Goal: Transaction & Acquisition: Purchase product/service

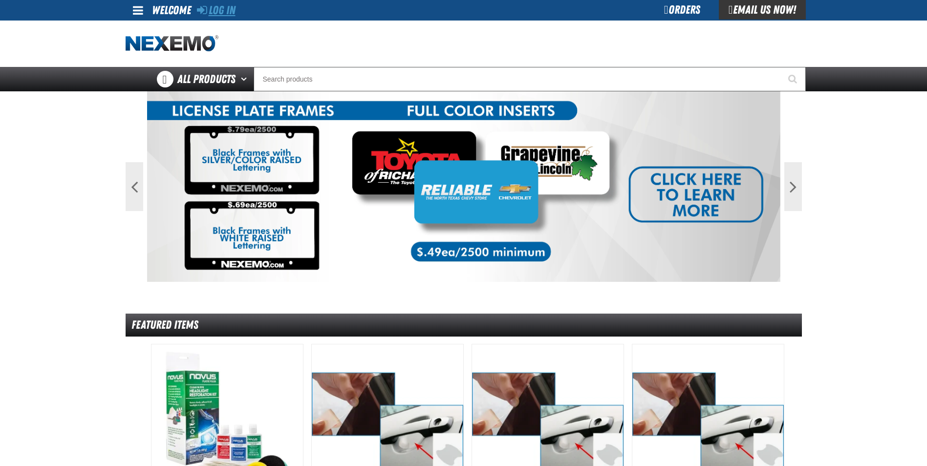
click at [229, 9] on link "Log In" at bounding box center [216, 10] width 39 height 14
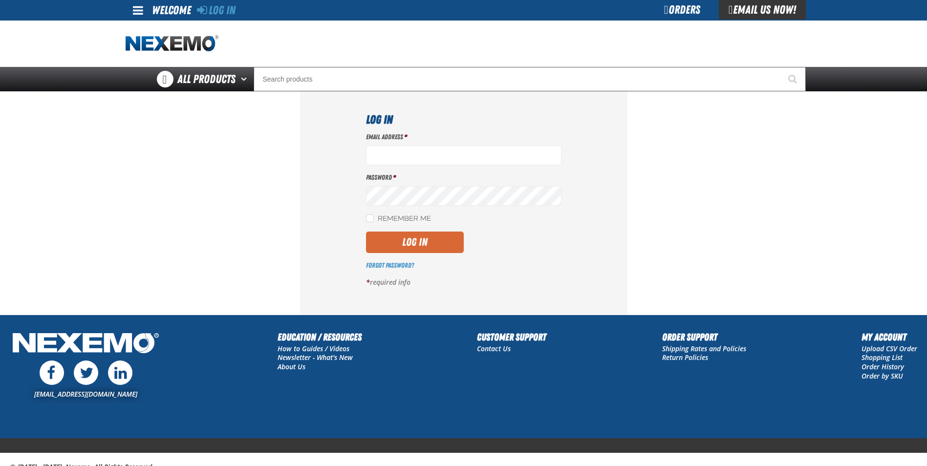
type input "[EMAIL_ADDRESS][DOMAIN_NAME]"
click at [382, 235] on button "Log In" at bounding box center [415, 242] width 98 height 21
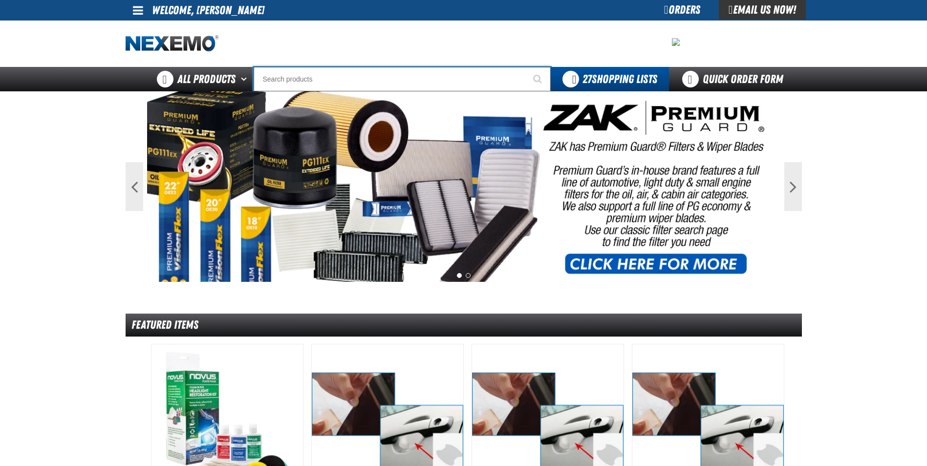
drag, startPoint x: 279, startPoint y: 78, endPoint x: 294, endPoint y: 59, distance: 24.3
click at [279, 78] on input "Search" at bounding box center [402, 79] width 297 height 24
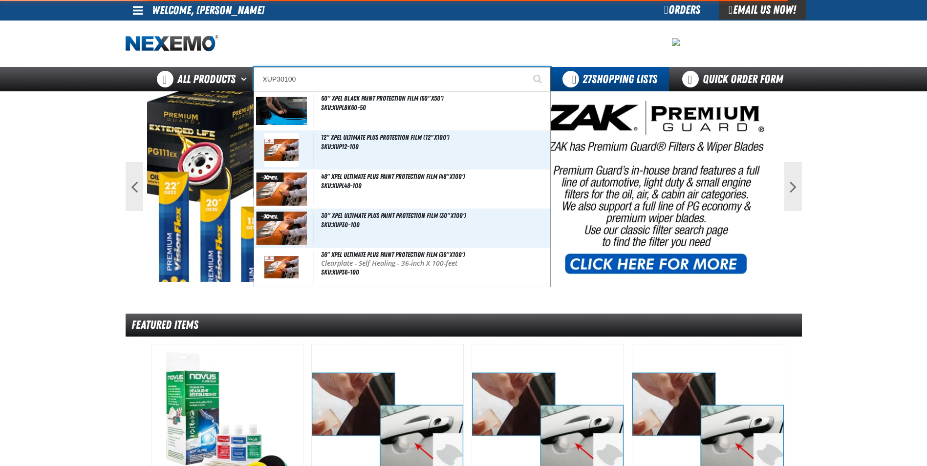
type input "XUP30100"
click at [526, 67] on button "Start Searching" at bounding box center [538, 79] width 24 height 24
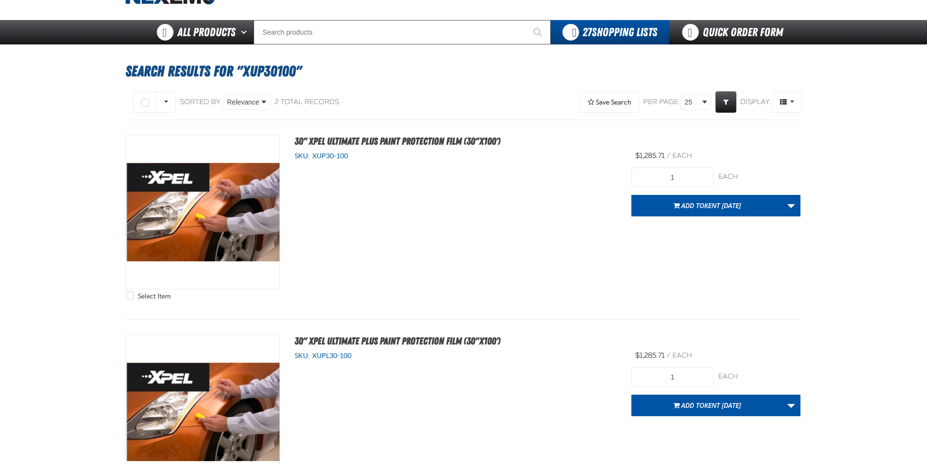
scroll to position [45, 0]
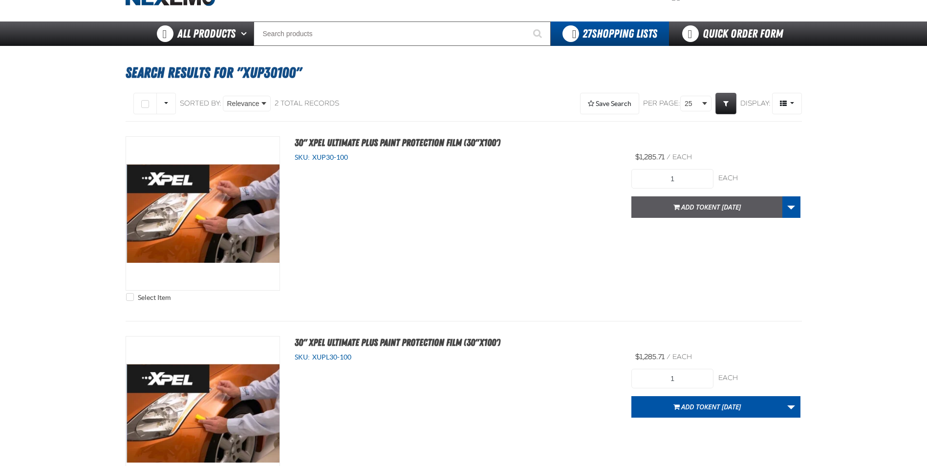
click at [717, 203] on span "Kent [DATE]" at bounding box center [722, 206] width 37 height 9
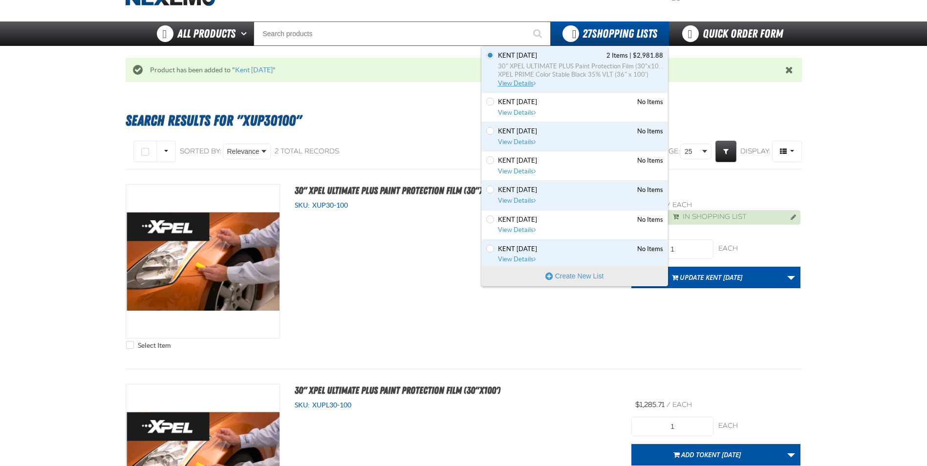
click at [566, 64] on span "30" XPEL ULTIMATE PLUS Paint Protection Film (30"x100')" at bounding box center [580, 66] width 165 height 9
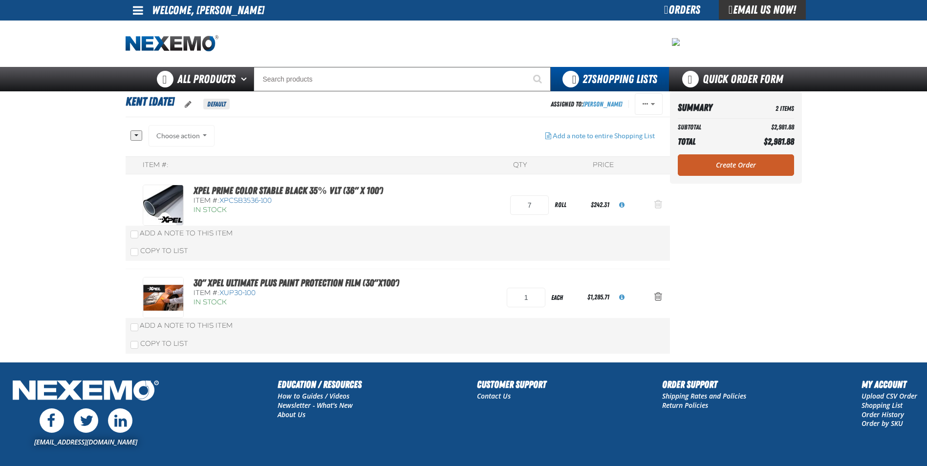
click at [658, 206] on span "Action Remove XPEL PRIME Color Stable Black 35% VLT (36&quot; x 100&#039;) from…" at bounding box center [658, 204] width 8 height 10
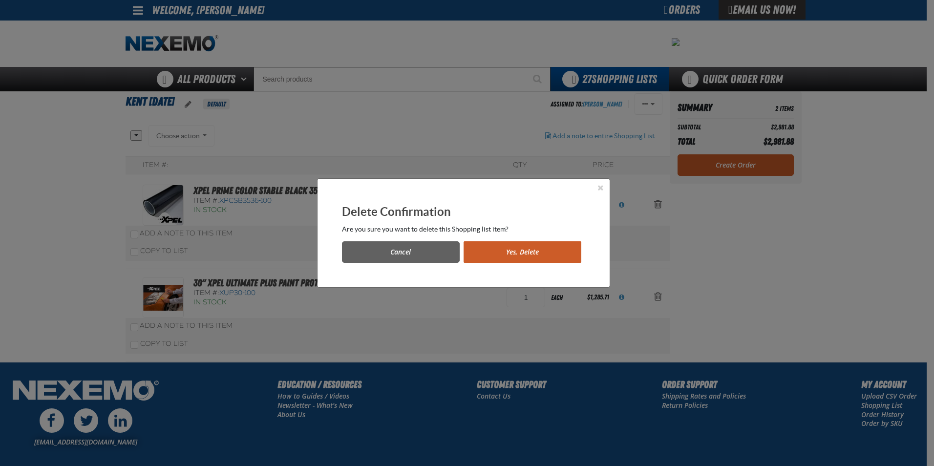
click at [510, 251] on button "Yes, Delete" at bounding box center [523, 251] width 118 height 21
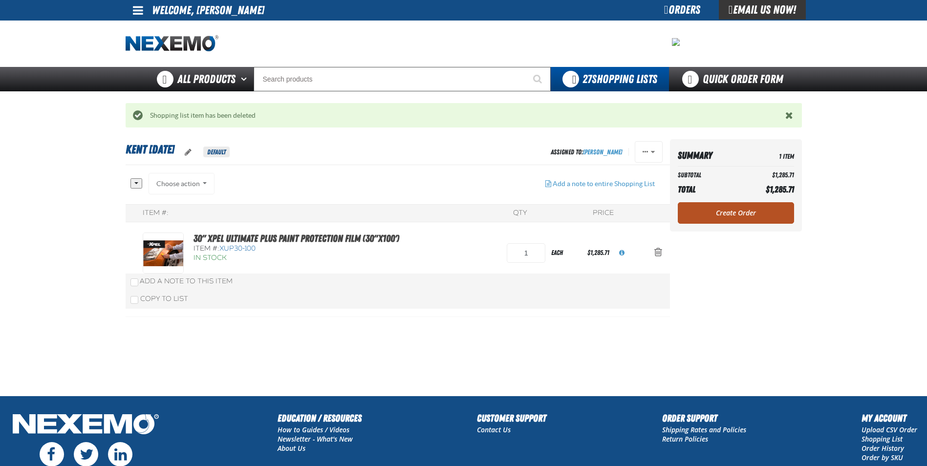
click at [729, 213] on link "Create Order" at bounding box center [735, 212] width 116 height 21
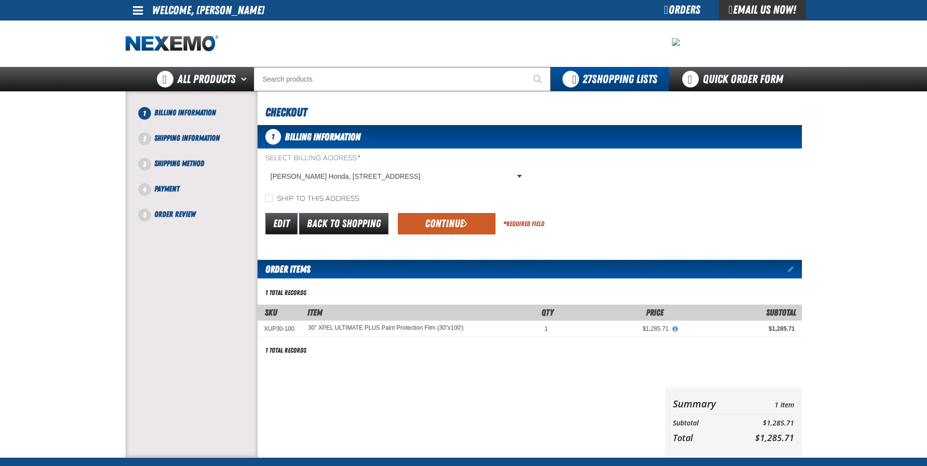
drag, startPoint x: 409, startPoint y: 378, endPoint x: 401, endPoint y: 377, distance: 7.8
click at [409, 377] on div "Order Items Edit items 1 total records" at bounding box center [529, 318] width 544 height 137
click at [441, 223] on button "Continue" at bounding box center [447, 223] width 98 height 21
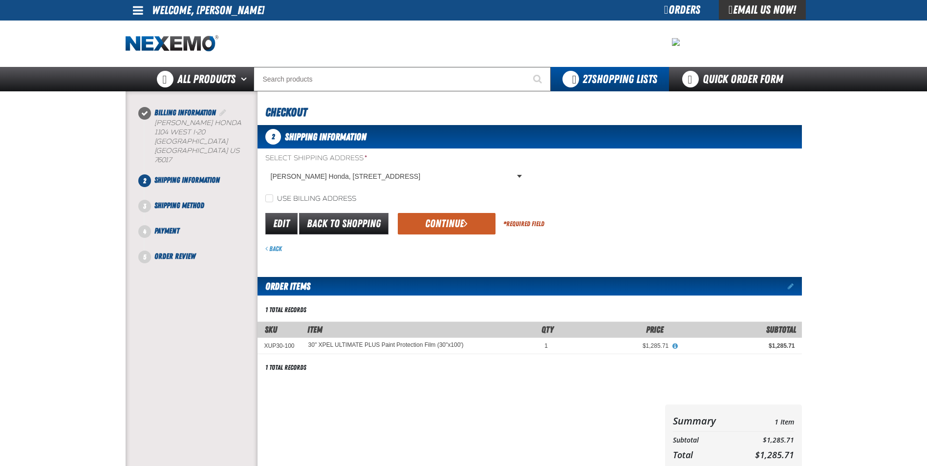
click at [440, 222] on button "Continue" at bounding box center [447, 223] width 98 height 21
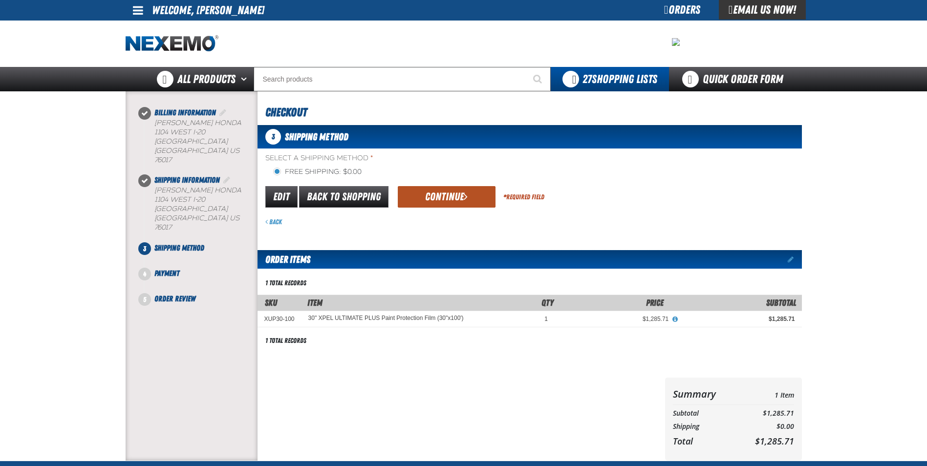
click at [422, 201] on button "Continue" at bounding box center [447, 196] width 98 height 21
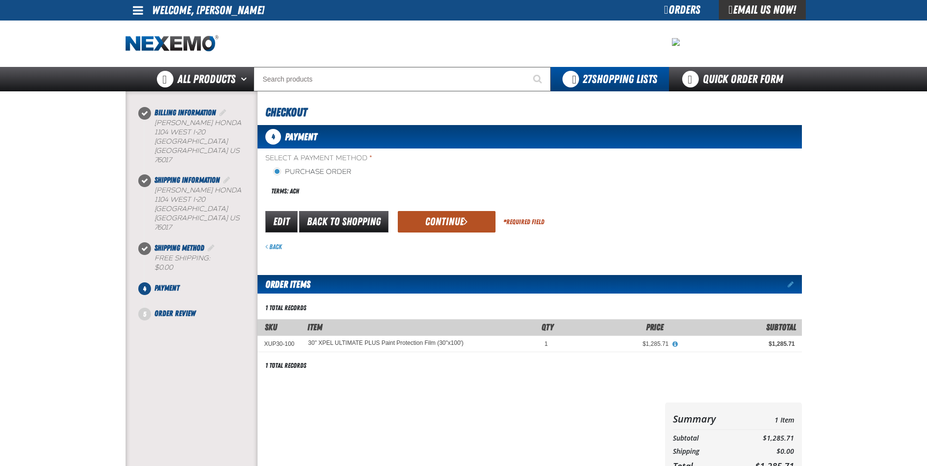
click at [446, 225] on button "Continue" at bounding box center [447, 221] width 98 height 21
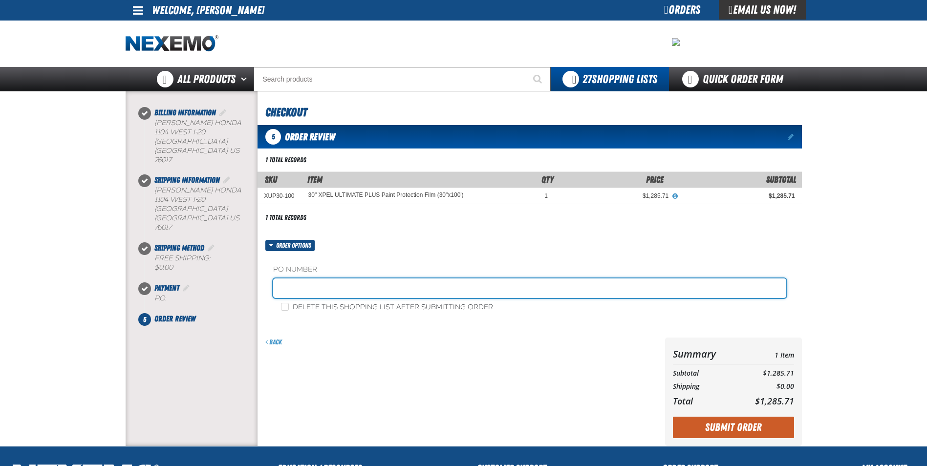
click at [322, 294] on input "text" at bounding box center [529, 288] width 513 height 20
paste input "182318"
click at [319, 290] on input "182318" at bounding box center [529, 288] width 513 height 20
type input "182318RB"
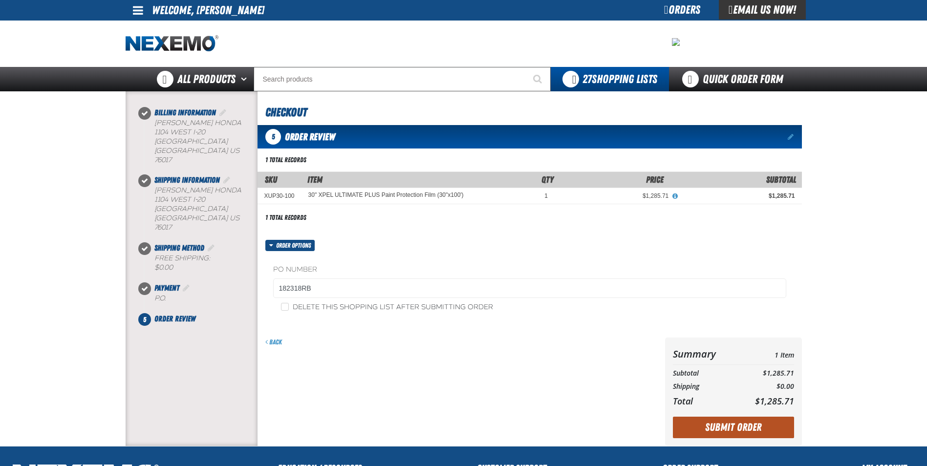
click at [723, 427] on button "Submit Order" at bounding box center [733, 427] width 121 height 21
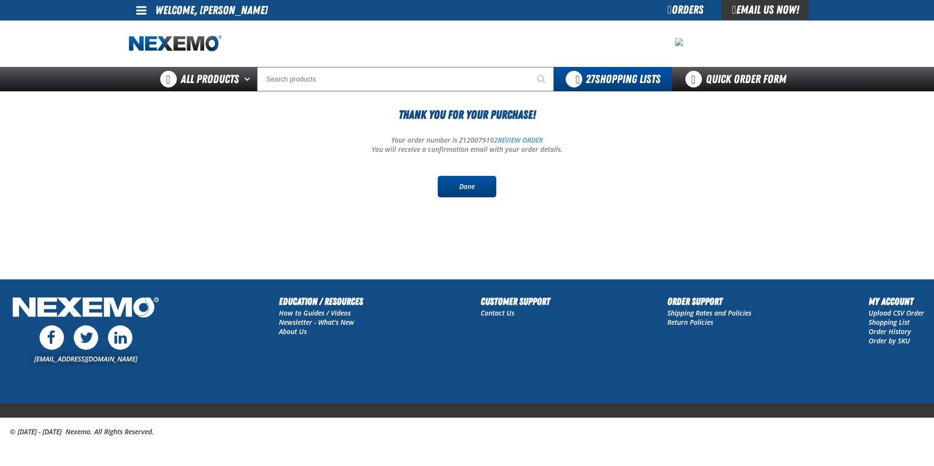
click at [458, 183] on link "Done" at bounding box center [467, 186] width 59 height 21
